Goal: Find contact information

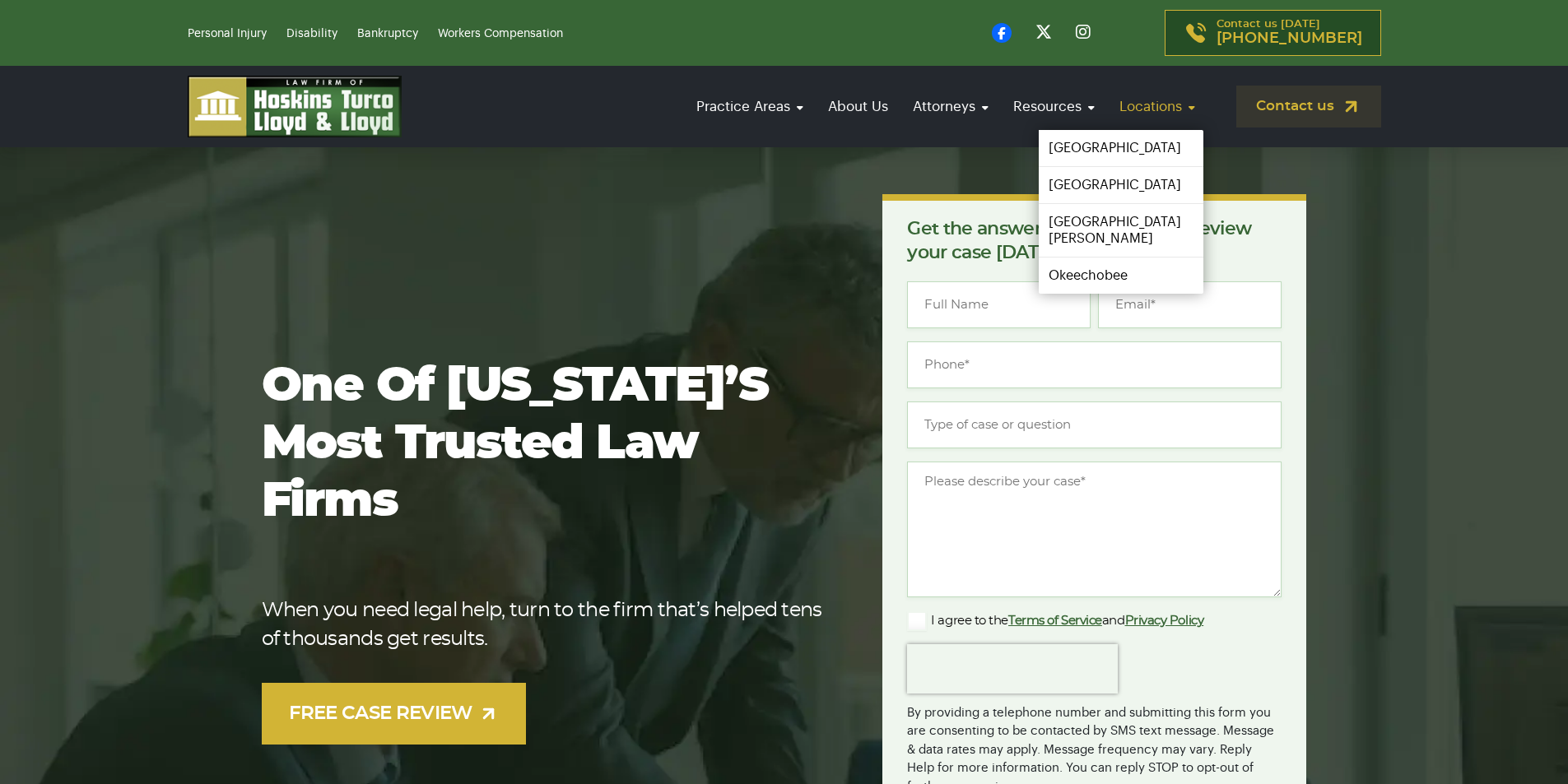
click at [1151, 97] on link "Locations" at bounding box center [1157, 107] width 92 height 47
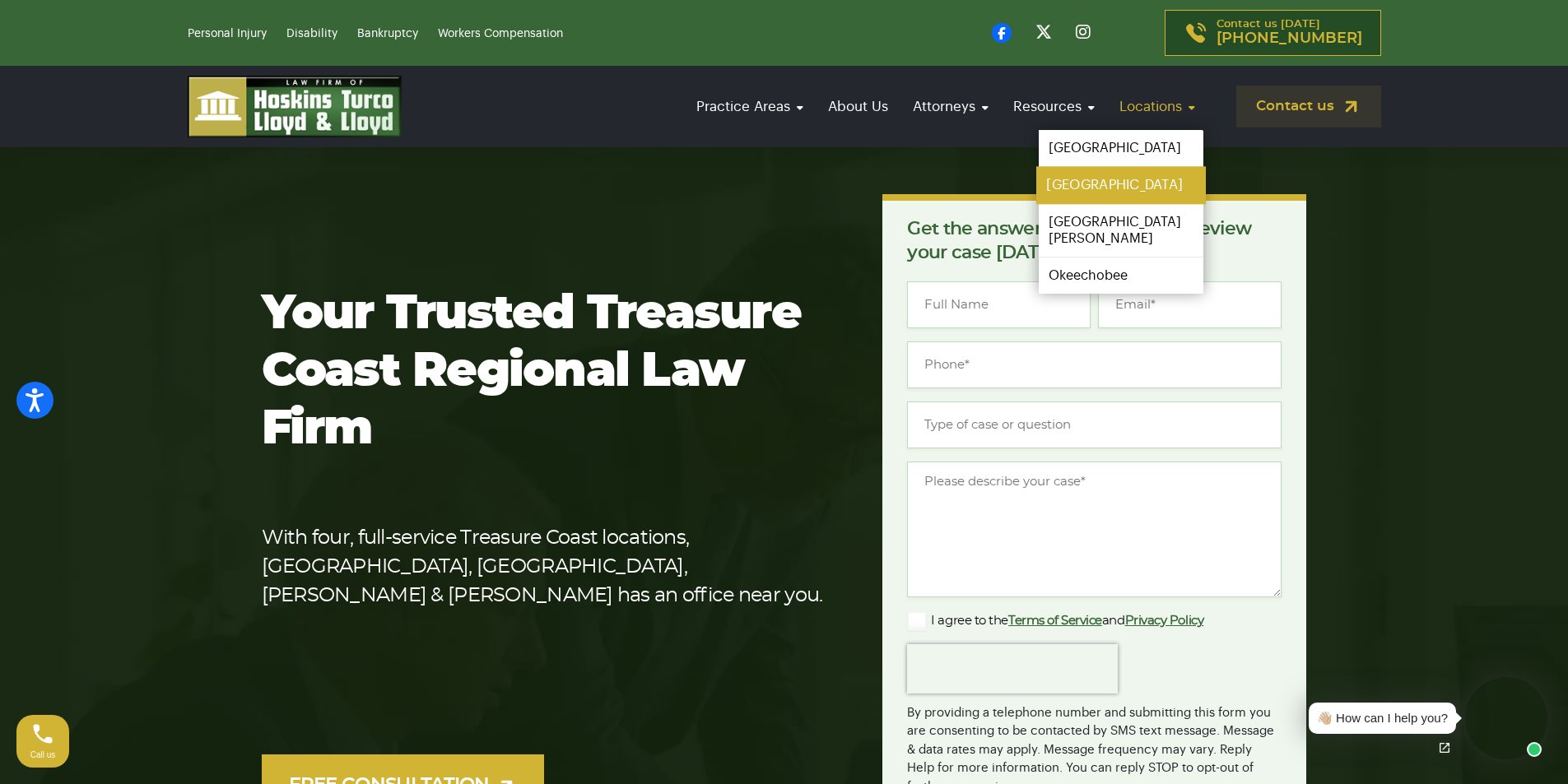
click at [1096, 181] on link "[GEOGRAPHIC_DATA]" at bounding box center [1121, 185] width 170 height 37
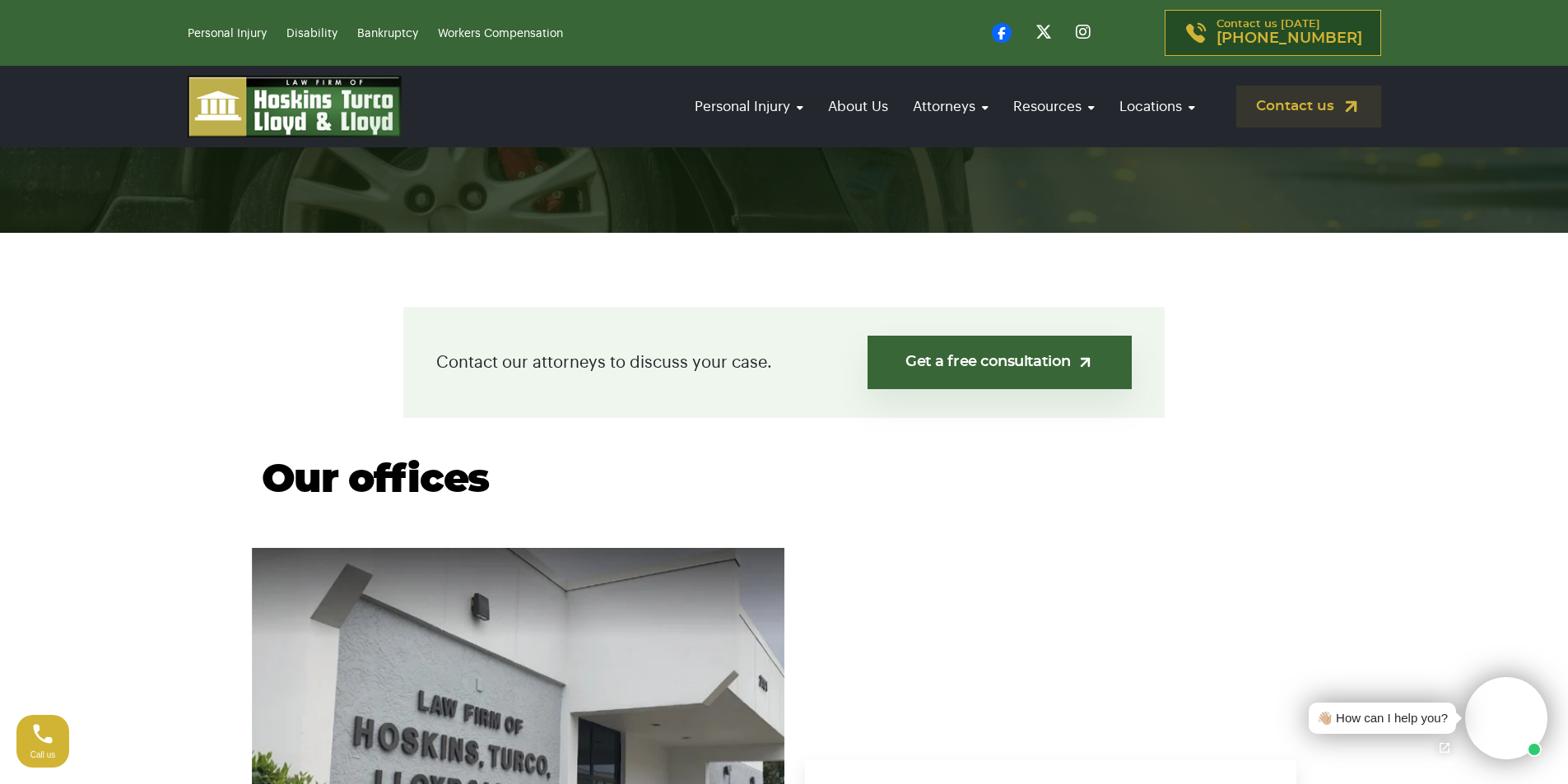
scroll to position [576, 0]
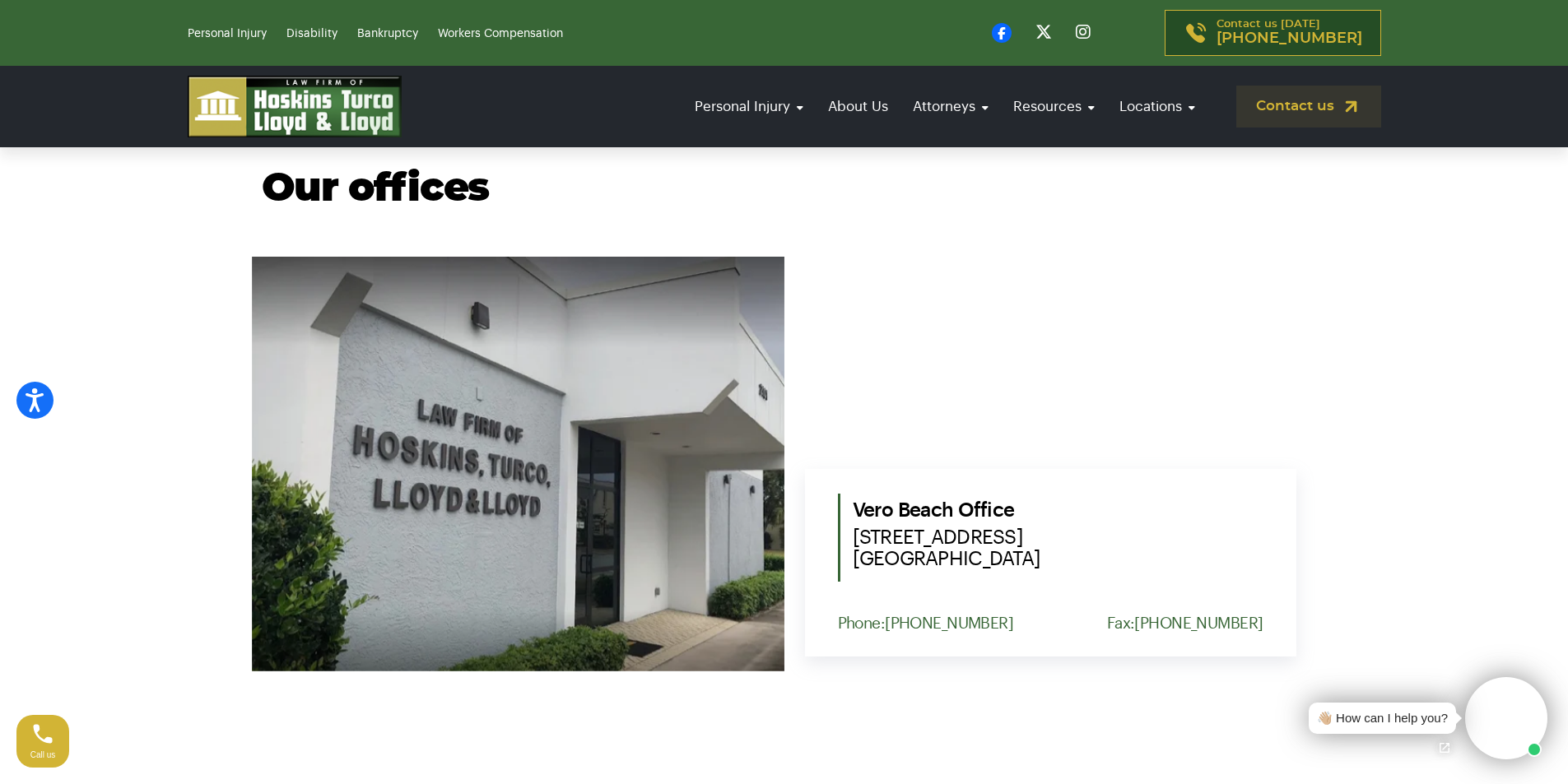
drag, startPoint x: 912, startPoint y: 547, endPoint x: 851, endPoint y: 539, distance: 61.5
click at [851, 539] on div "[GEOGRAPHIC_DATA] [STREET_ADDRESS]" at bounding box center [1050, 537] width 425 height 88
copy span "[STREET_ADDRESS]"
